Goal: Find specific page/section: Find specific page/section

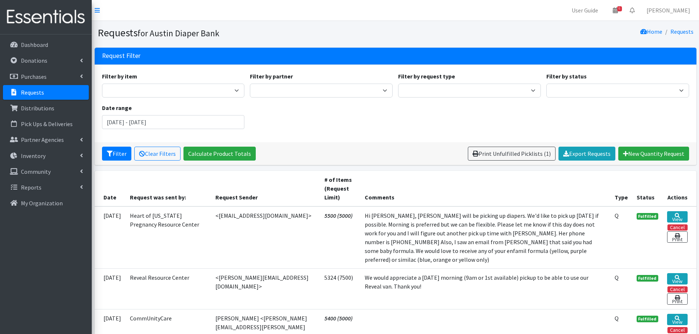
click at [31, 92] on p "Requests" at bounding box center [32, 92] width 23 height 7
click at [39, 96] on link "Requests" at bounding box center [46, 92] width 86 height 15
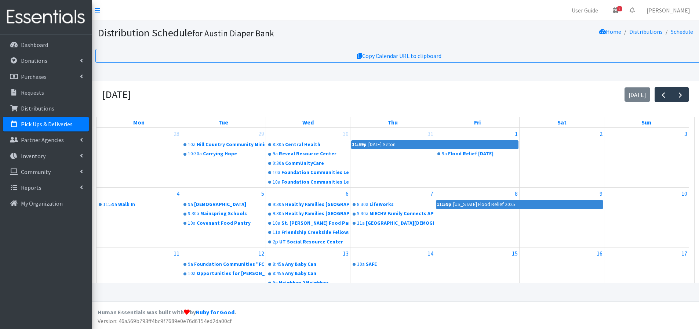
scroll to position [147, 0]
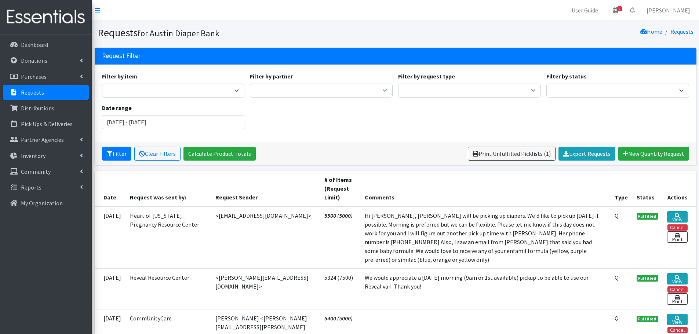
click at [500, 327] on td at bounding box center [485, 329] width 250 height 41
